Goal: Find specific page/section: Find specific page/section

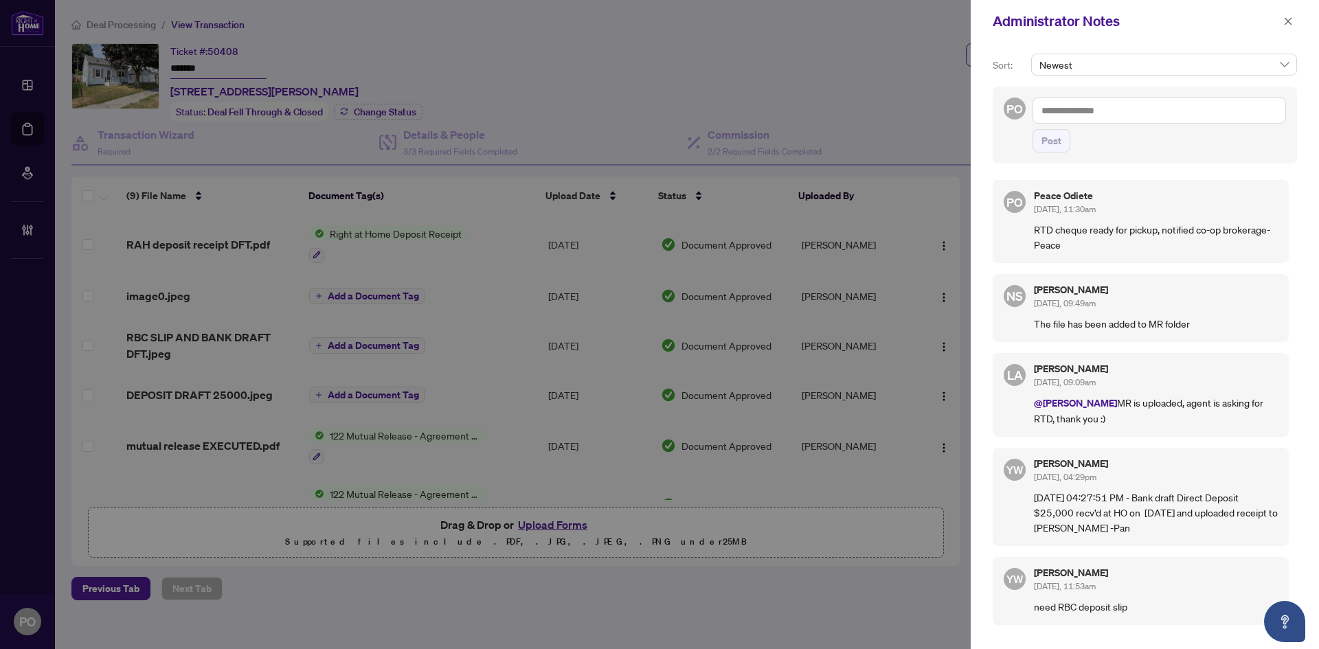
click at [1227, 26] on div "Administrator Notes" at bounding box center [1136, 21] width 286 height 21
click at [1298, 22] on div "Administrator Notes" at bounding box center [1145, 21] width 348 height 43
click at [1283, 14] on span "button" at bounding box center [1288, 21] width 10 height 22
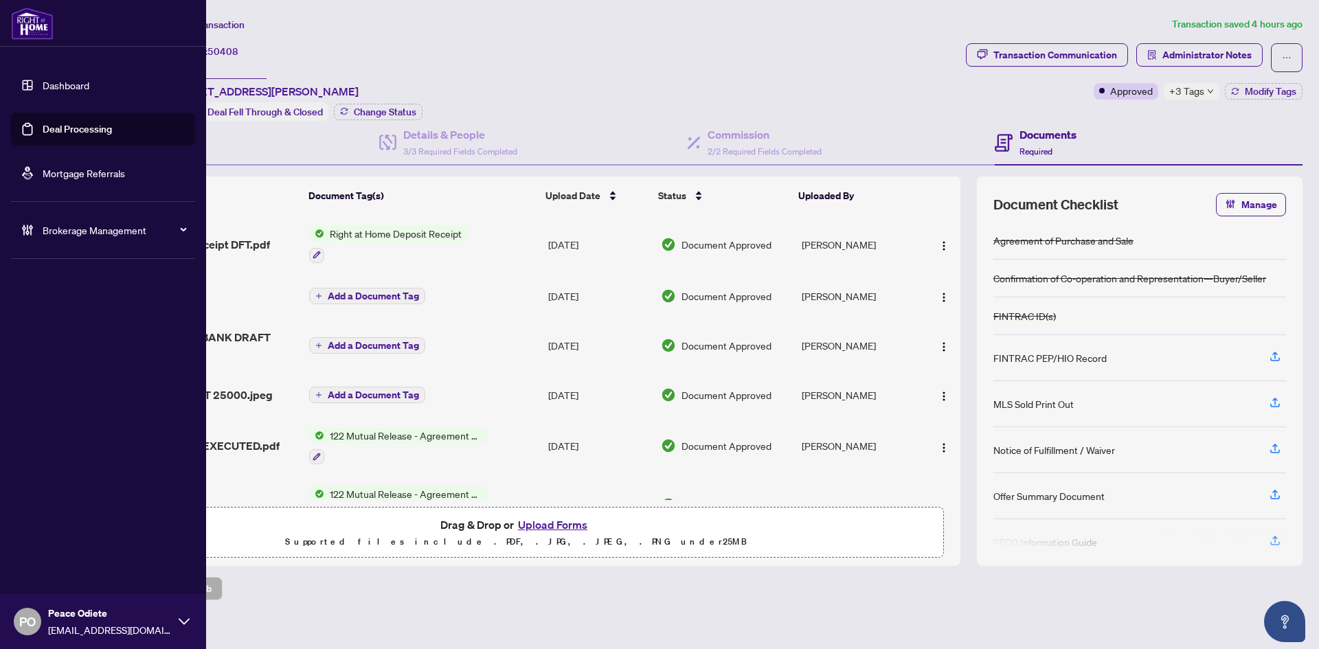
click at [52, 128] on link "Deal Processing" at bounding box center [77, 129] width 69 height 12
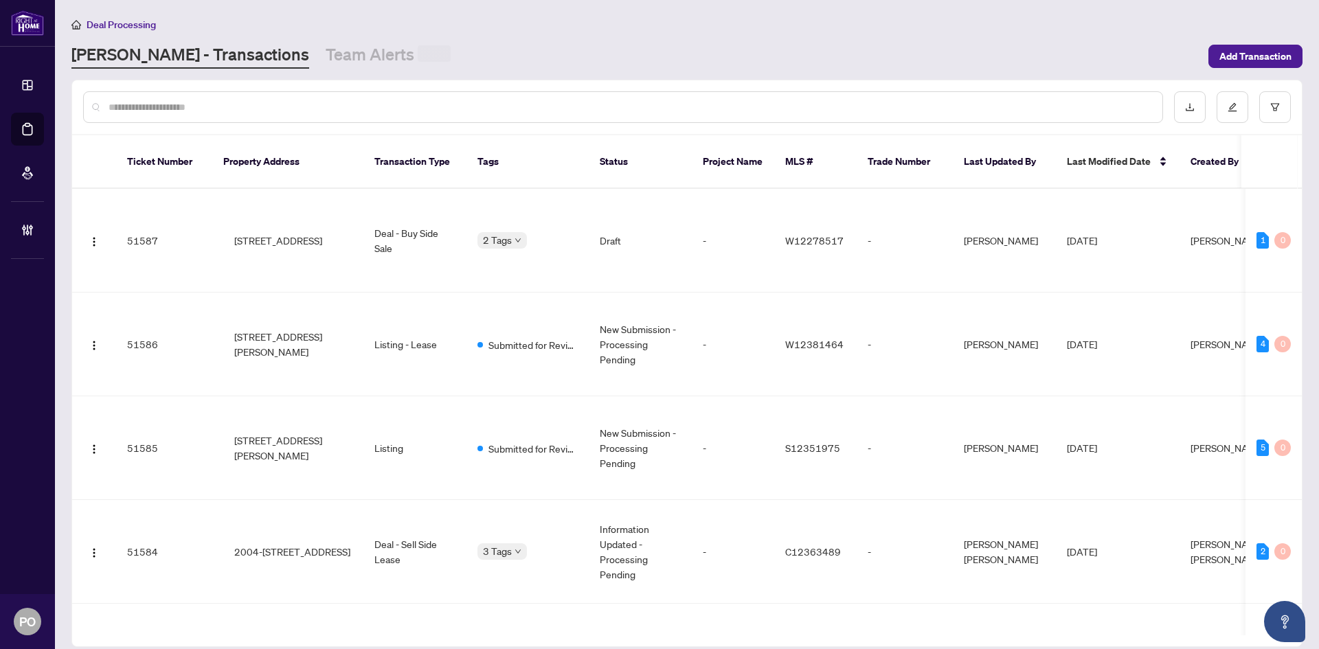
click at [541, 103] on input "text" at bounding box center [630, 107] width 1043 height 15
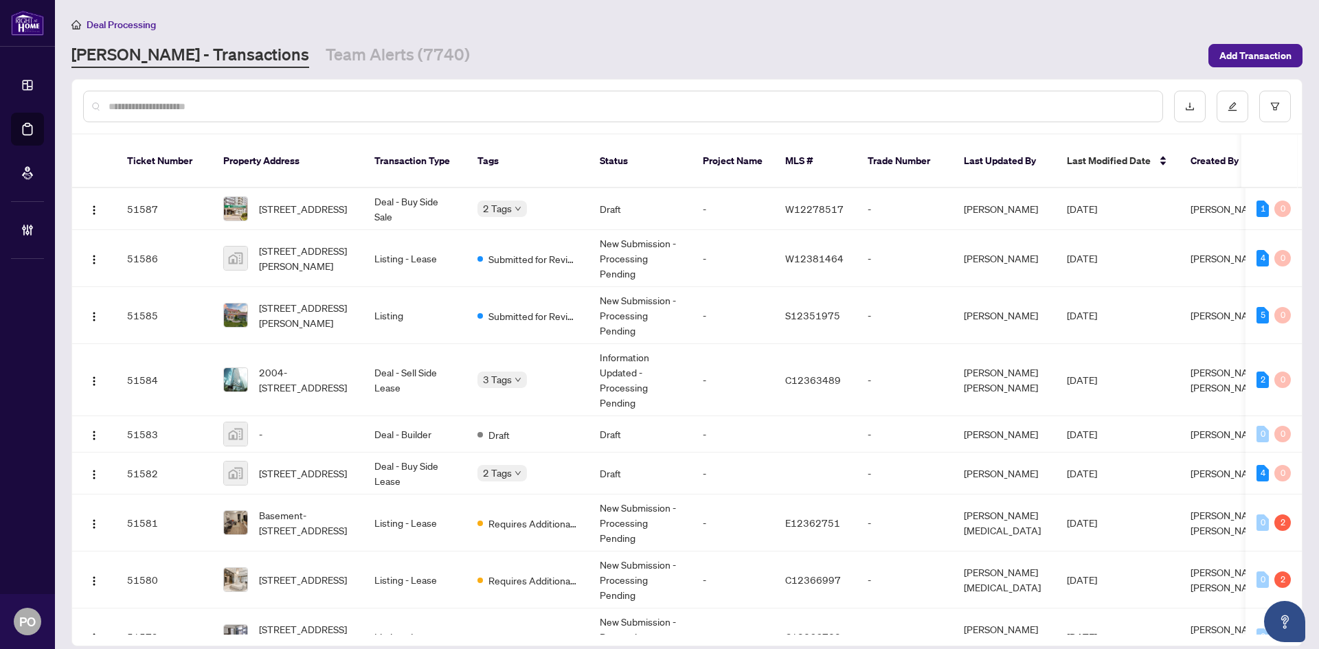
paste input "**********"
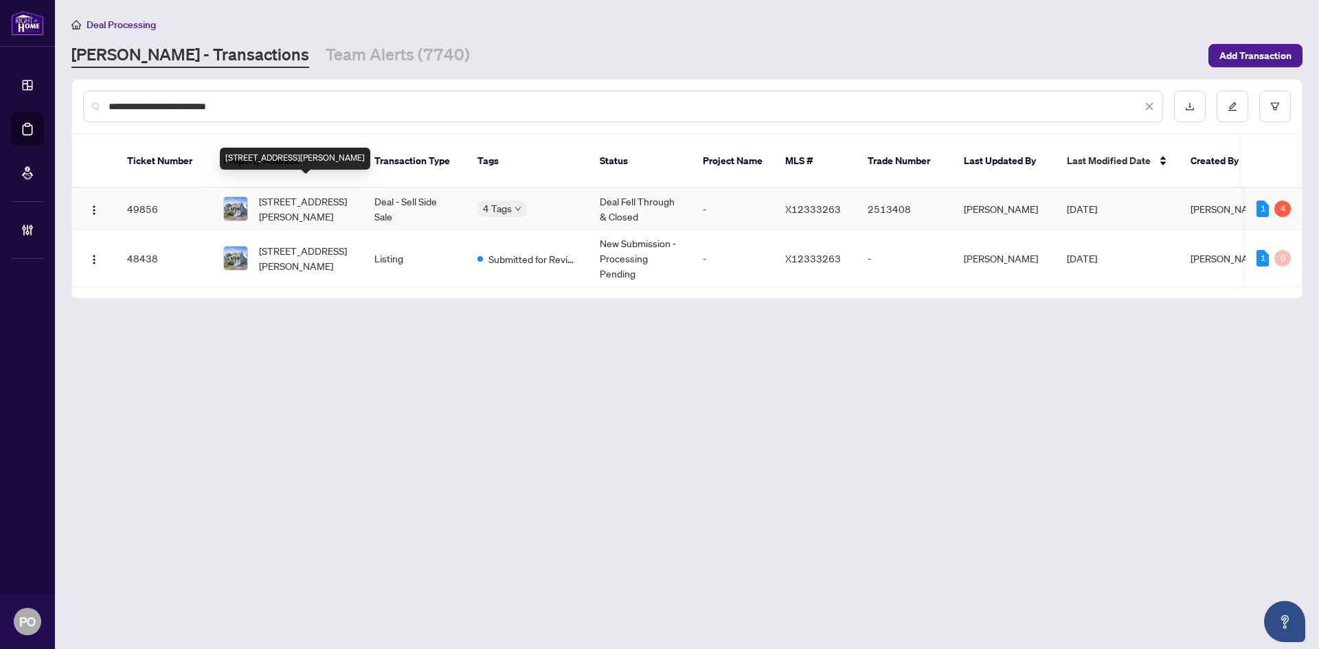
type input "**********"
click at [345, 196] on span "[STREET_ADDRESS][PERSON_NAME]" at bounding box center [305, 209] width 93 height 30
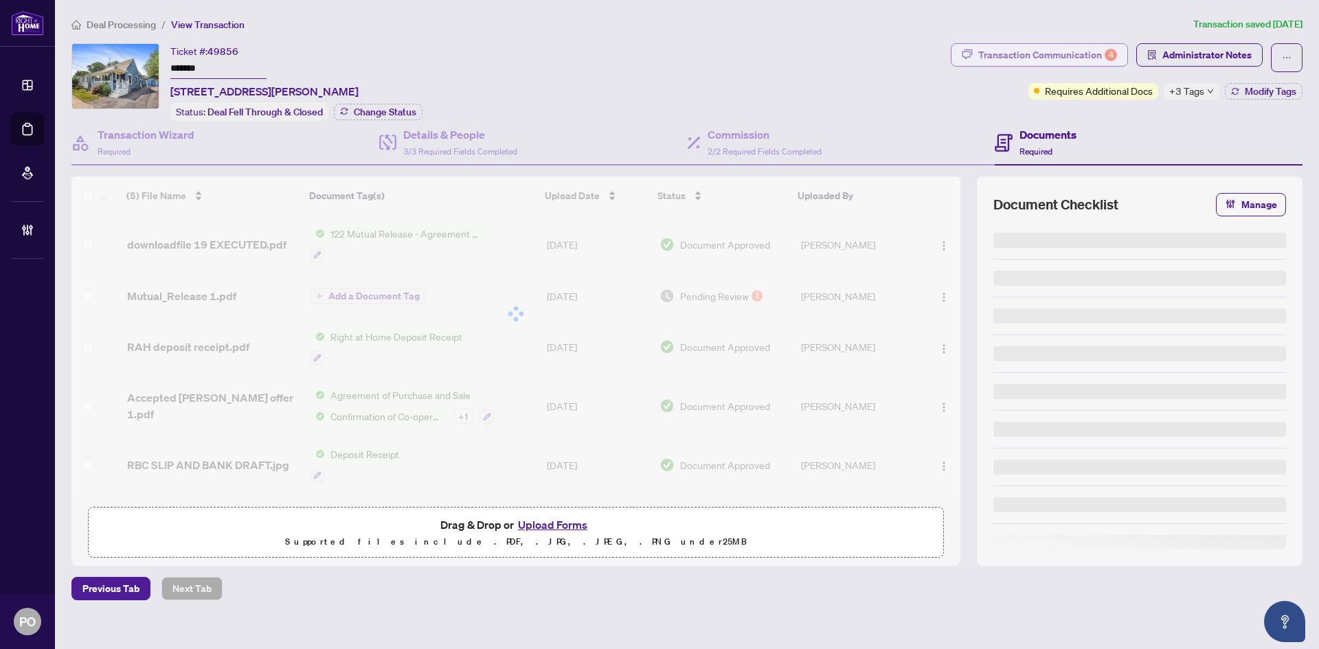
click at [1070, 54] on div "Transaction Communication 4" at bounding box center [1047, 55] width 139 height 22
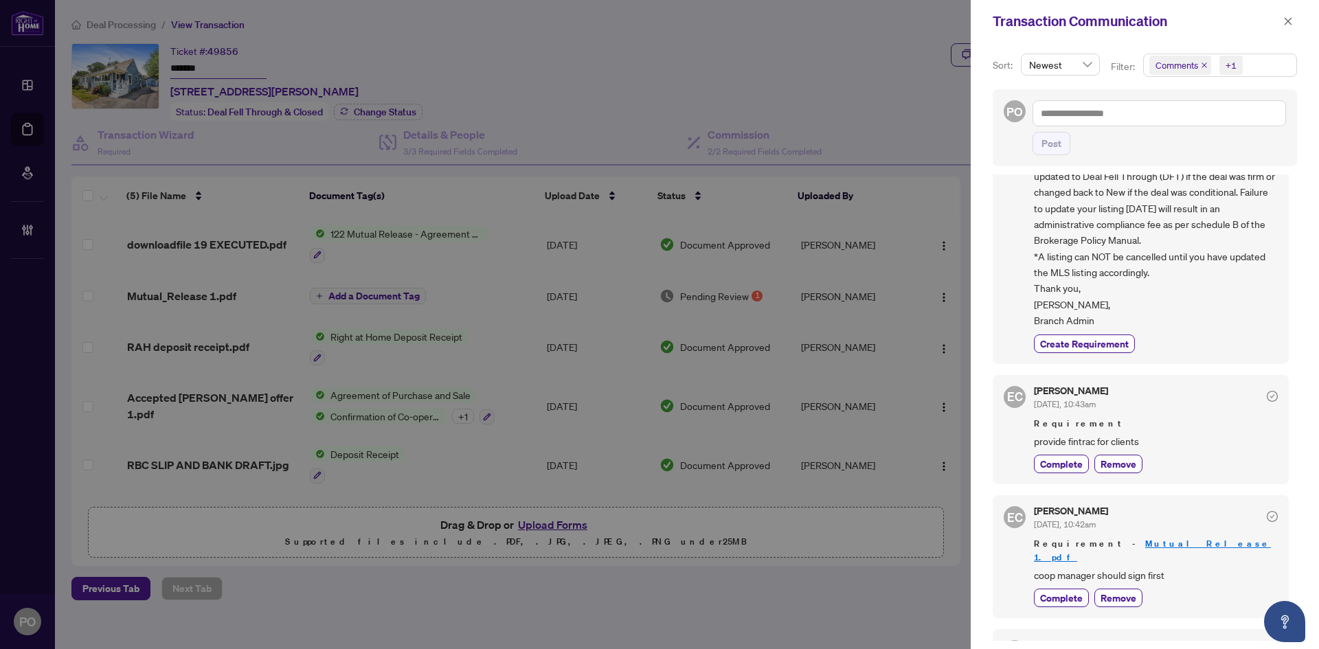
scroll to position [412, 0]
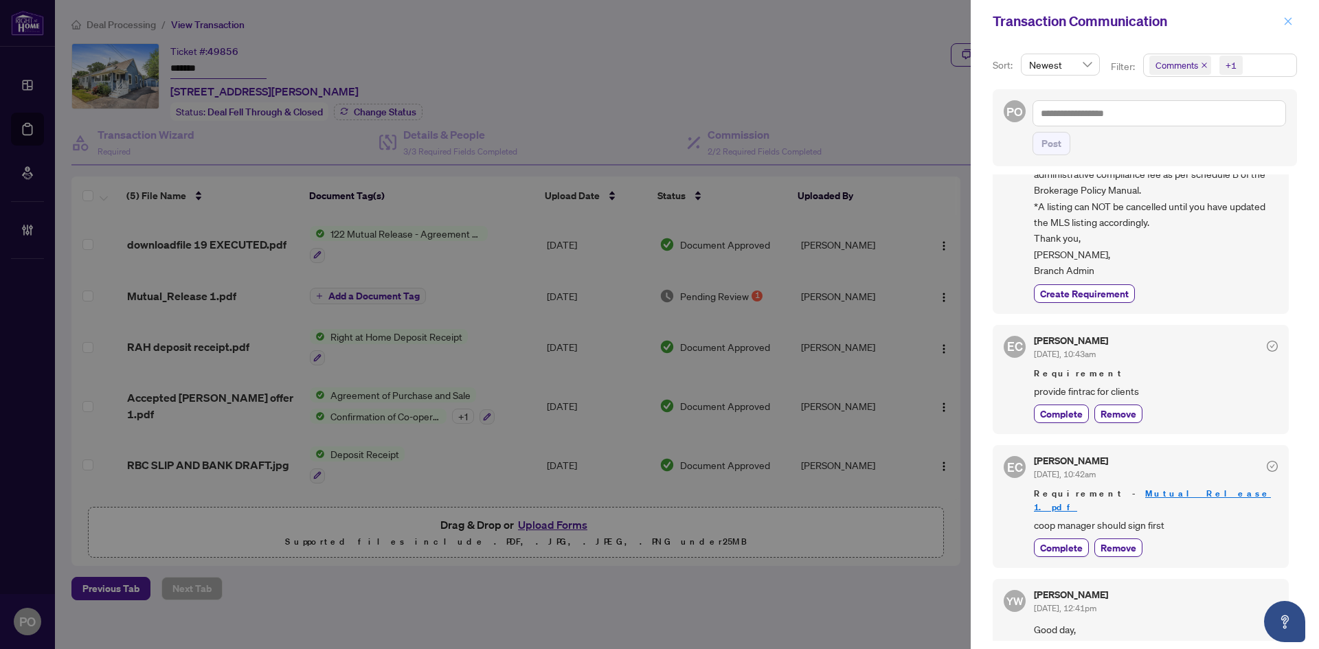
click at [1282, 24] on button "button" at bounding box center [1288, 21] width 18 height 16
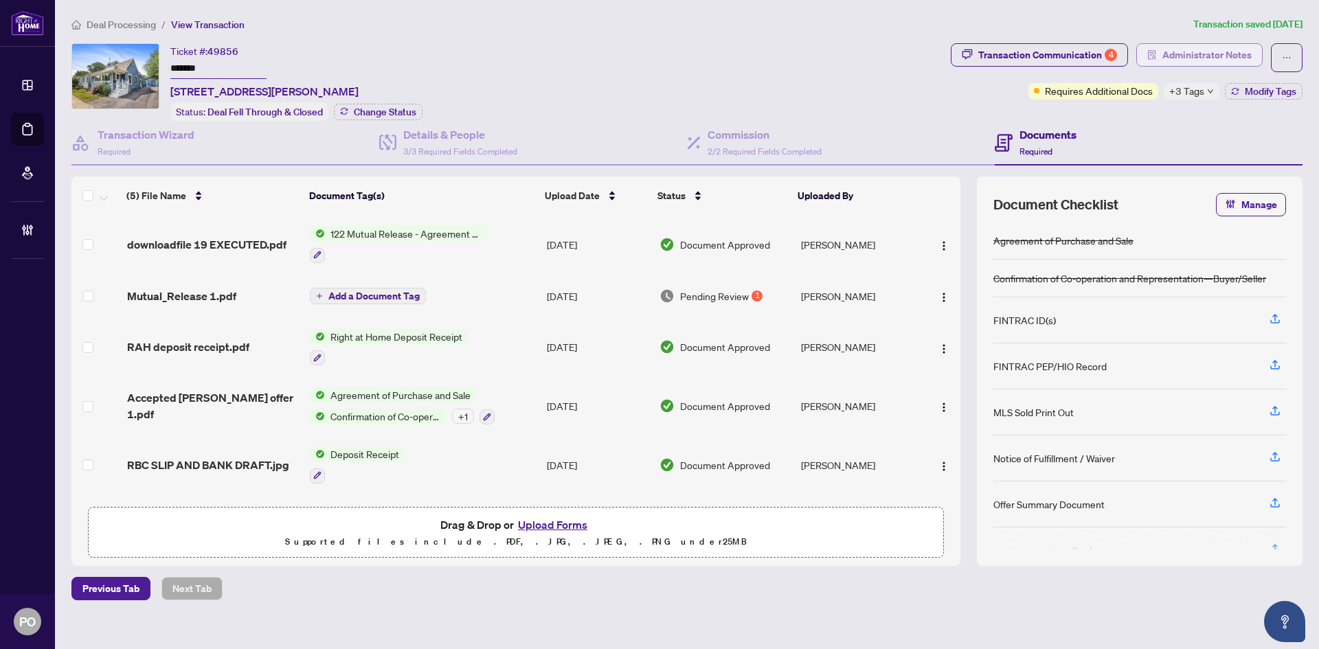
click at [1215, 49] on span "Administrator Notes" at bounding box center [1206, 55] width 89 height 22
